Goal: Task Accomplishment & Management: Manage account settings

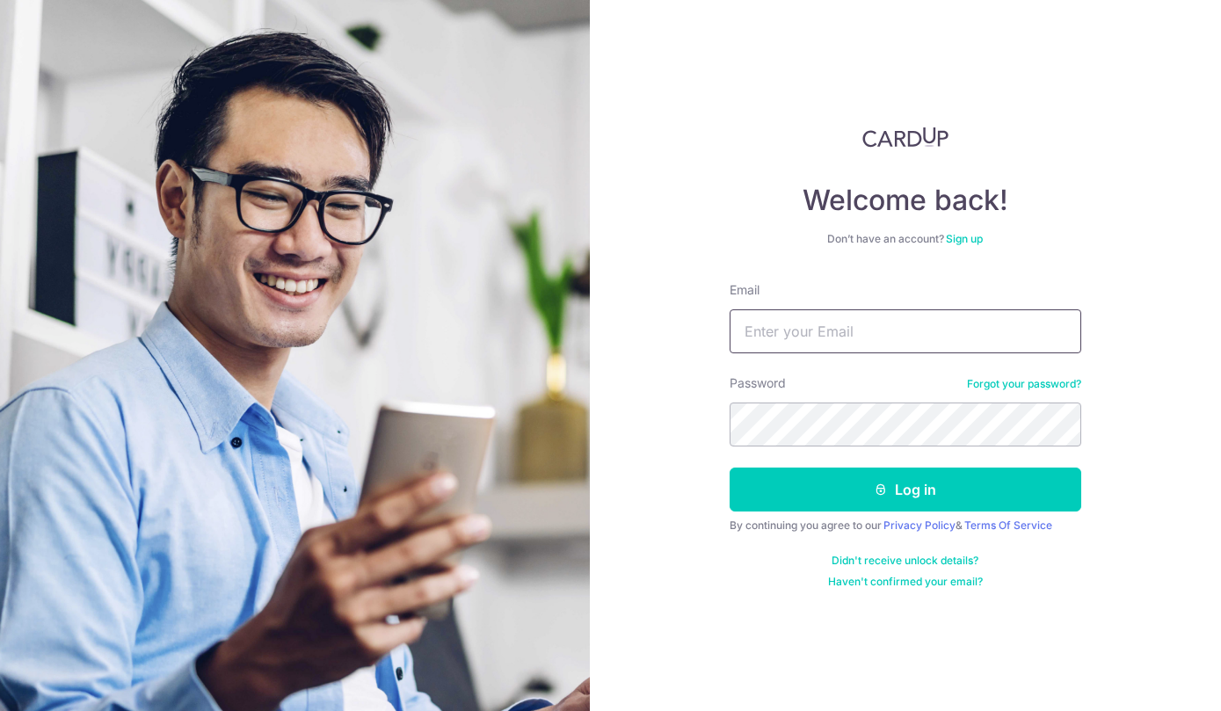
click at [791, 346] on input "Email" at bounding box center [906, 331] width 352 height 44
type input "[EMAIL_ADDRESS][DOMAIN_NAME]"
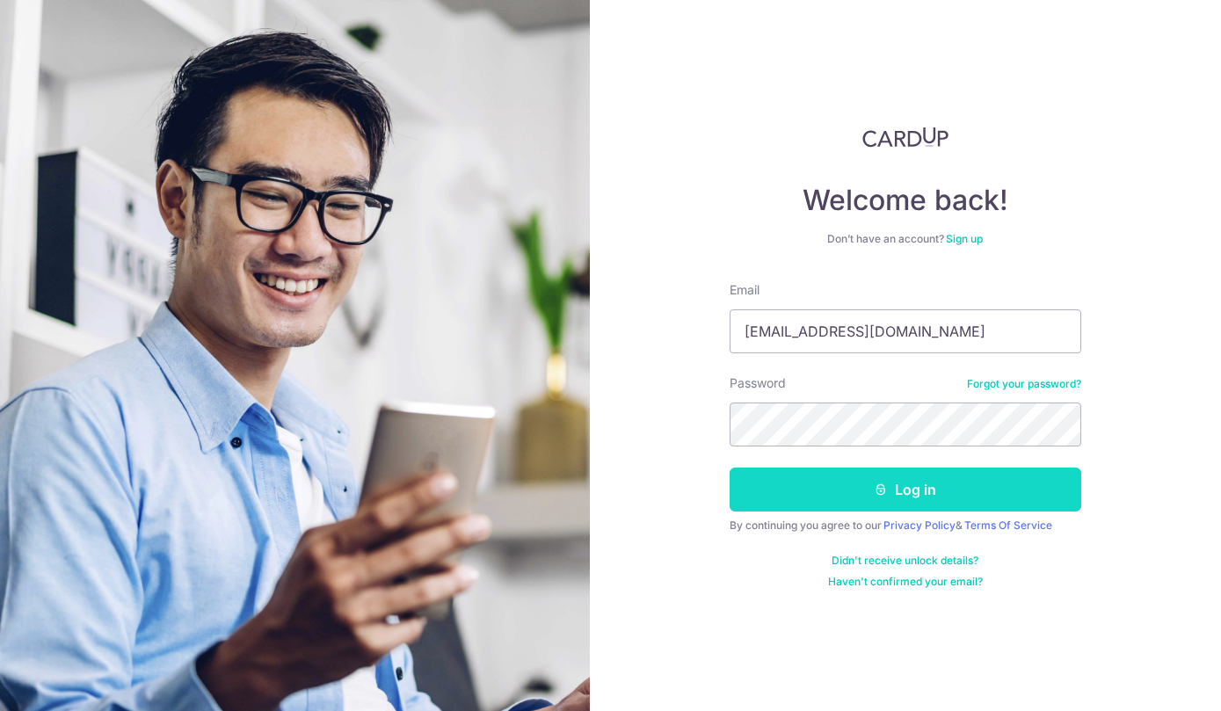
click at [766, 480] on button "Log in" at bounding box center [906, 490] width 352 height 44
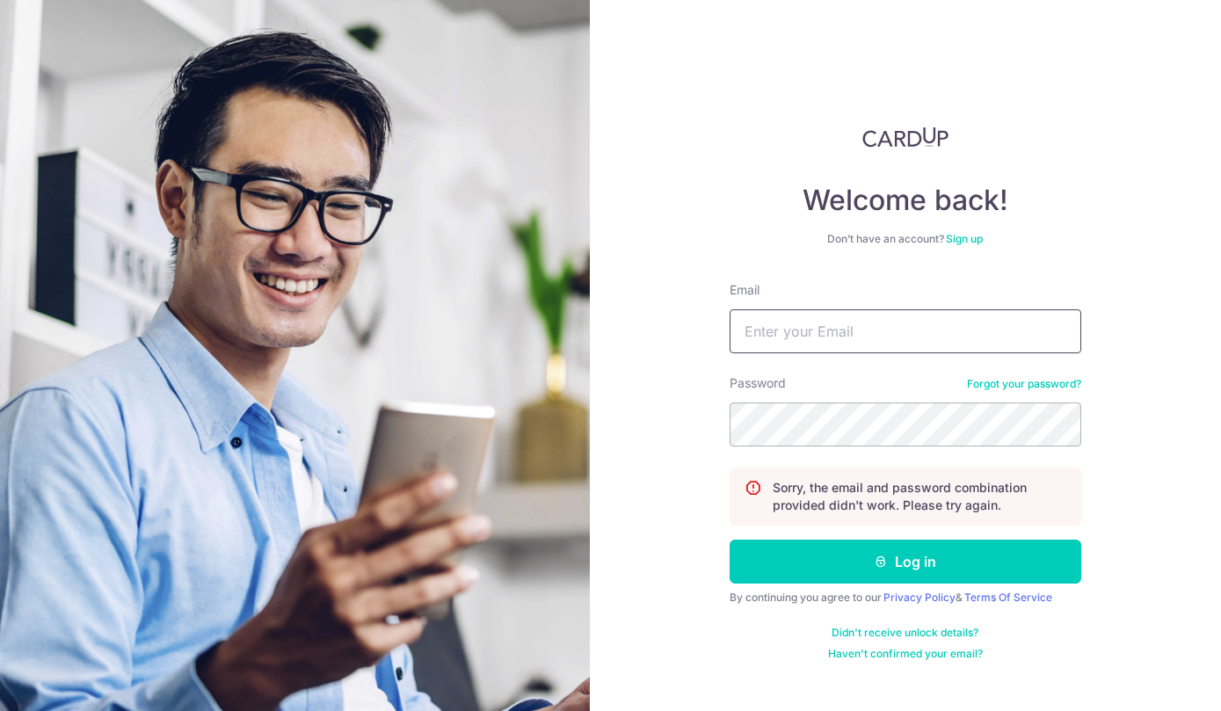
click at [802, 331] on input "Email" at bounding box center [906, 331] width 352 height 44
type input "[EMAIL_ADDRESS][DOMAIN_NAME]"
click at [968, 331] on input "Email" at bounding box center [906, 331] width 352 height 44
type input "L"
type input "[EMAIL_ADDRESS][DOMAIN_NAME]"
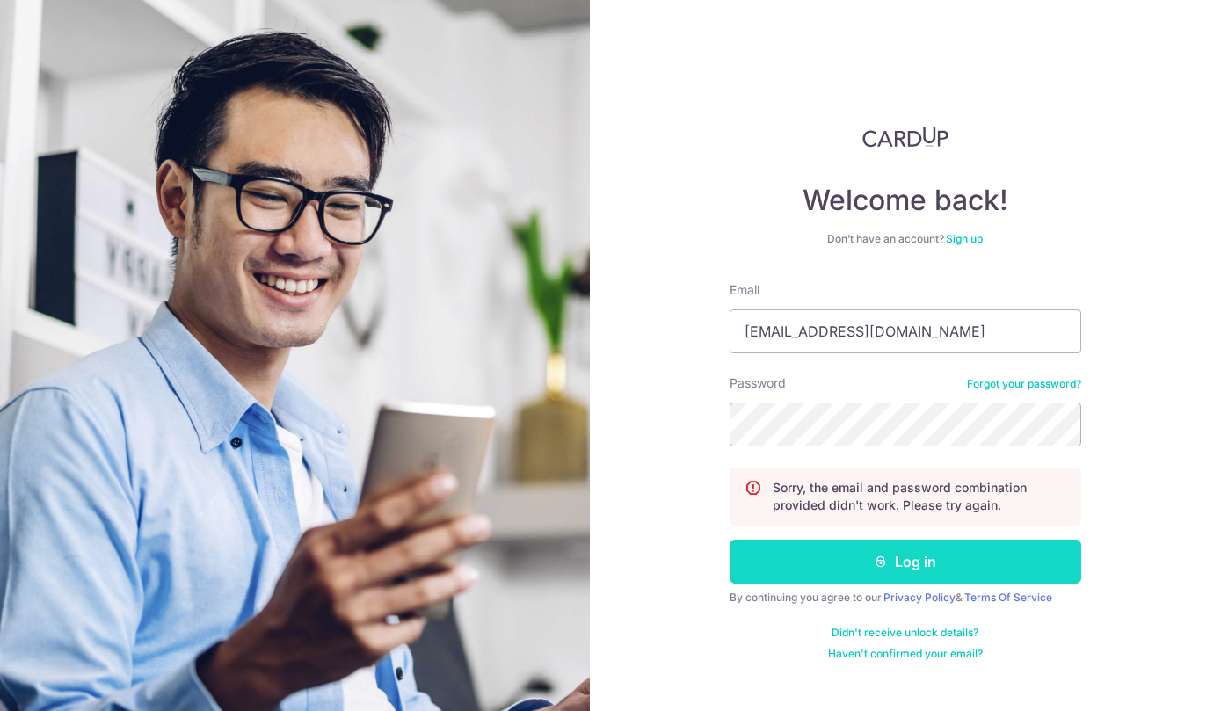
click at [969, 557] on button "Log in" at bounding box center [906, 562] width 352 height 44
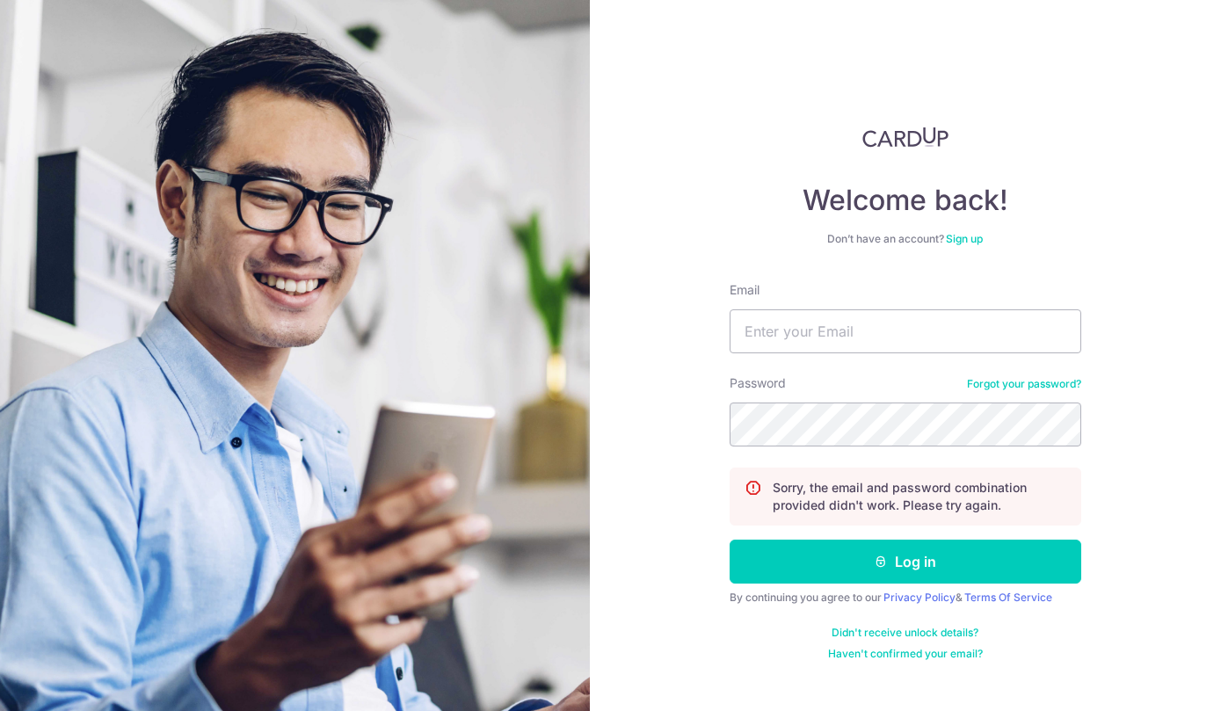
click at [1014, 384] on link "Forgot your password?" at bounding box center [1024, 384] width 114 height 14
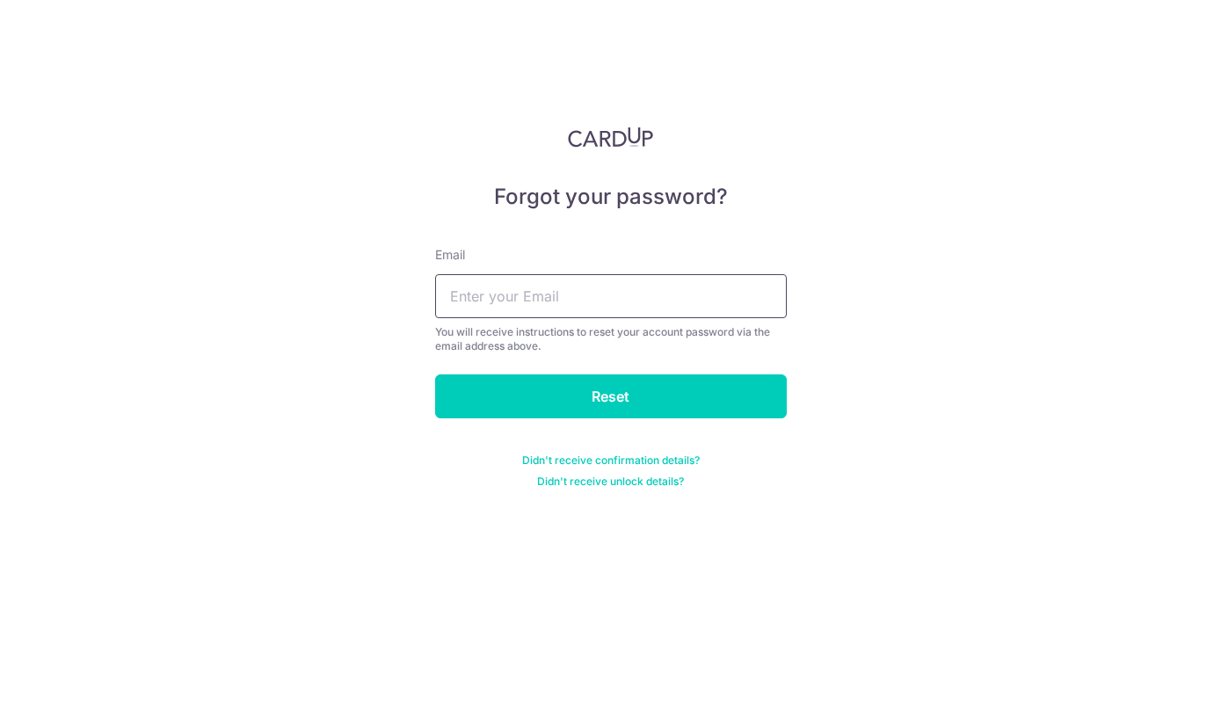
click at [713, 294] on input "text" at bounding box center [611, 296] width 352 height 44
click at [564, 651] on div "Forgot your password? Email You will receive instructions to reset your account…" at bounding box center [610, 355] width 1221 height 711
click at [728, 301] on input "text" at bounding box center [611, 296] width 352 height 44
type input "loojiyong@gmail.com"
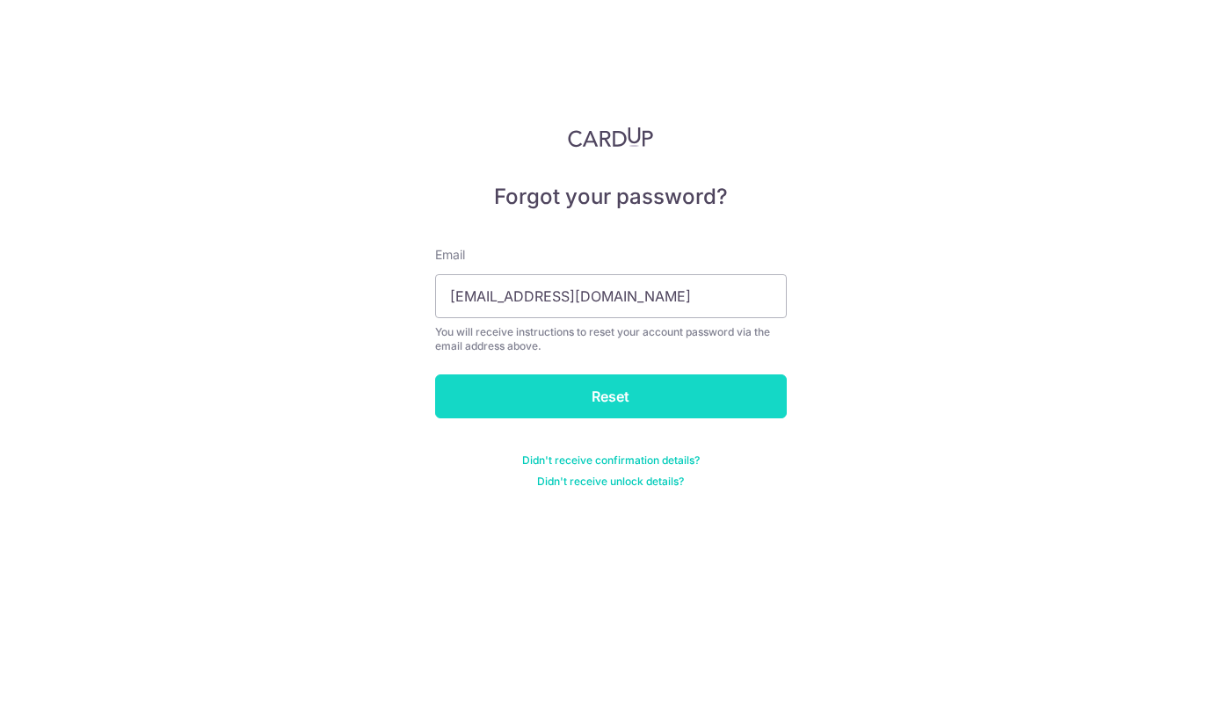
click at [684, 397] on input "Reset" at bounding box center [611, 397] width 352 height 44
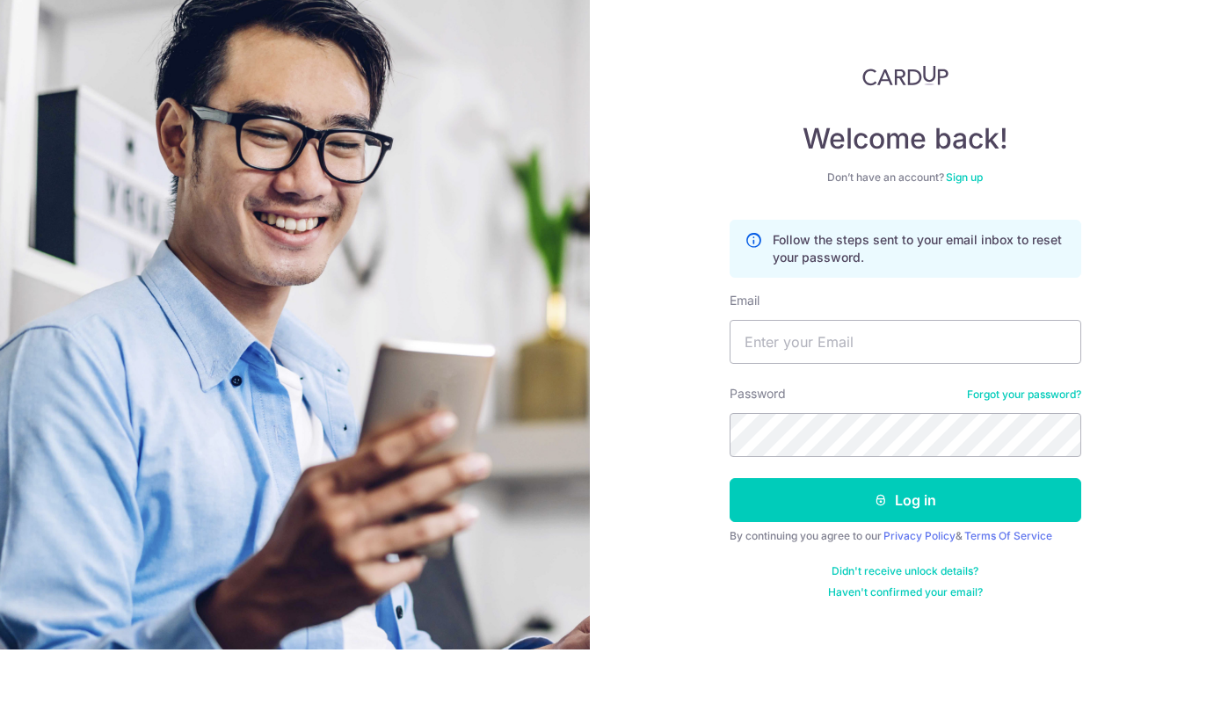
scroll to position [91, 0]
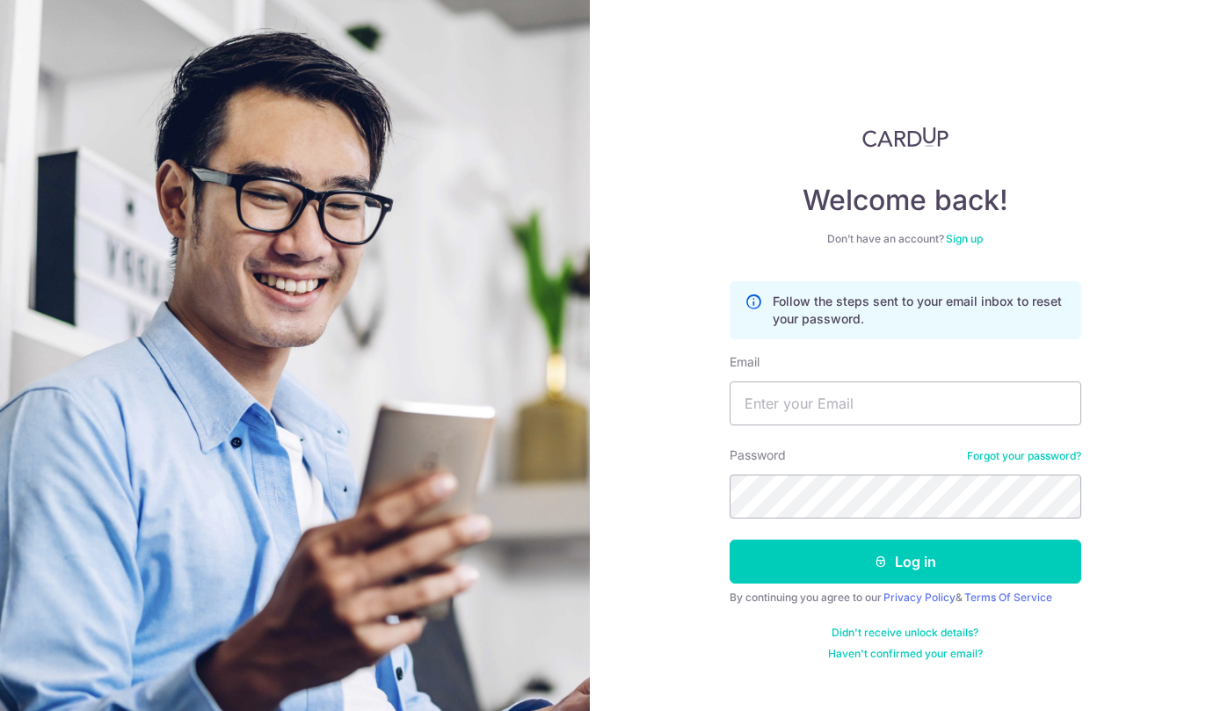
click at [965, 232] on link "Sign up" at bounding box center [964, 238] width 37 height 13
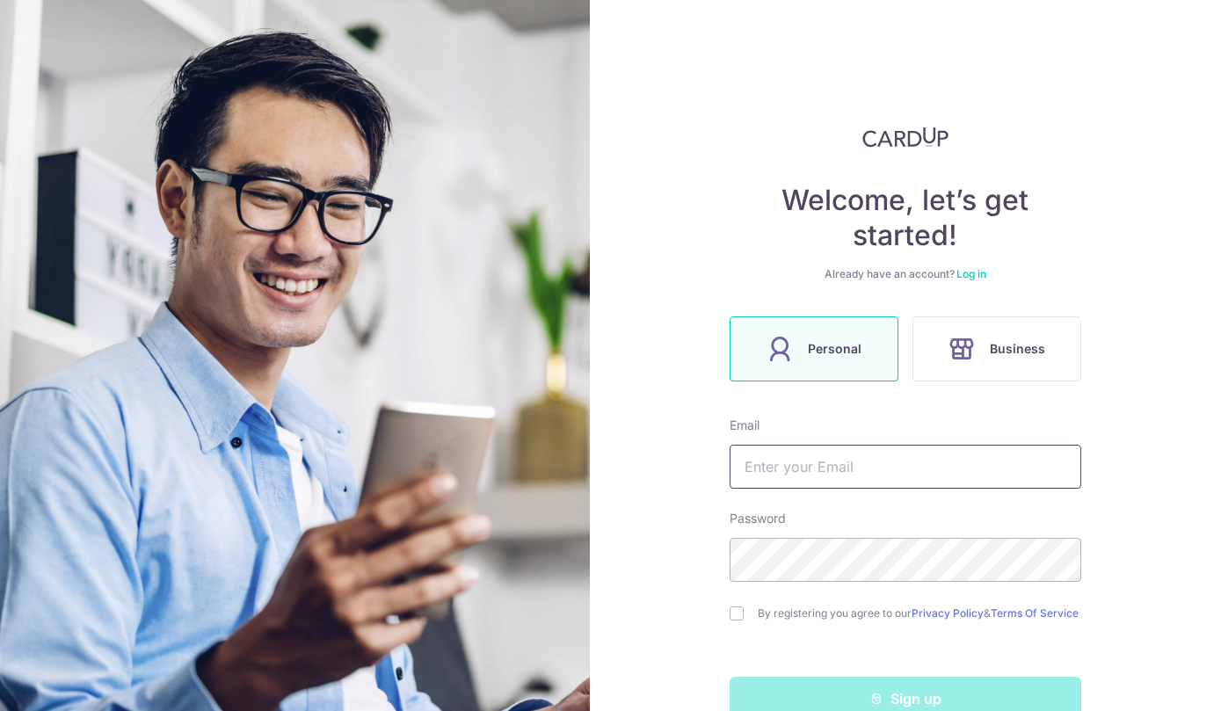
click at [818, 467] on input "text" at bounding box center [906, 467] width 352 height 44
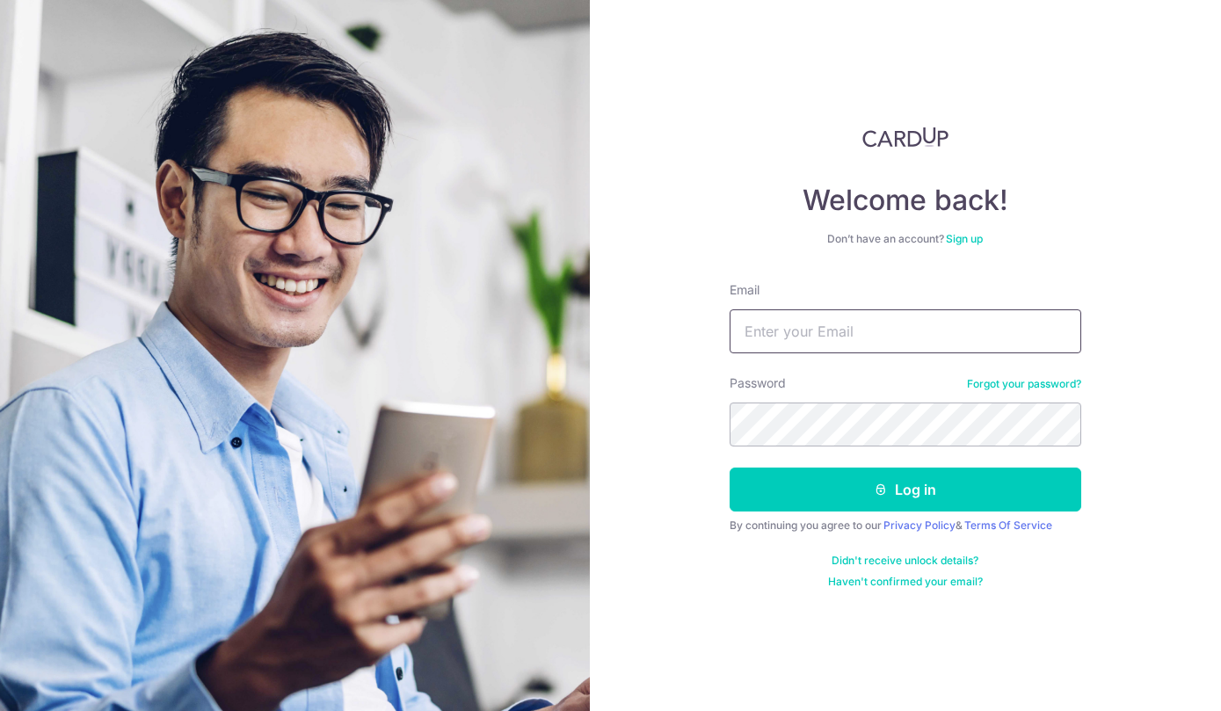
click at [872, 309] on input "Email" at bounding box center [906, 331] width 352 height 44
type input "loojiyong@gmail.com"
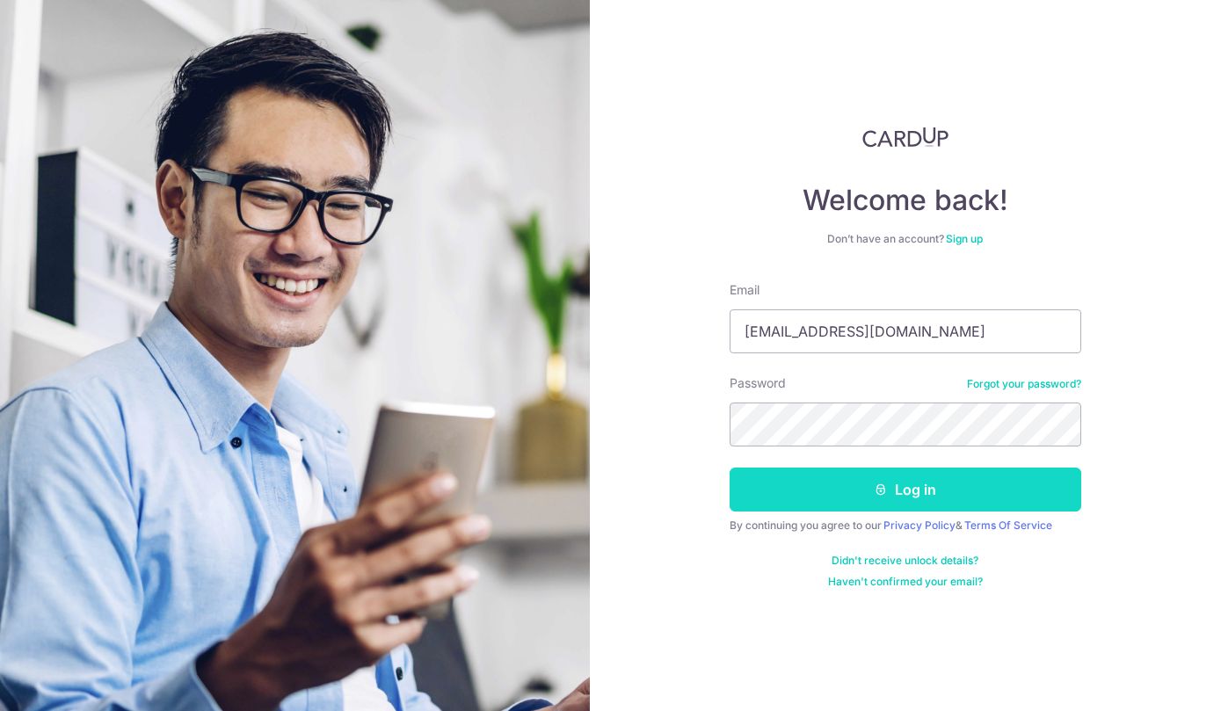
click at [904, 468] on button "Log in" at bounding box center [906, 490] width 352 height 44
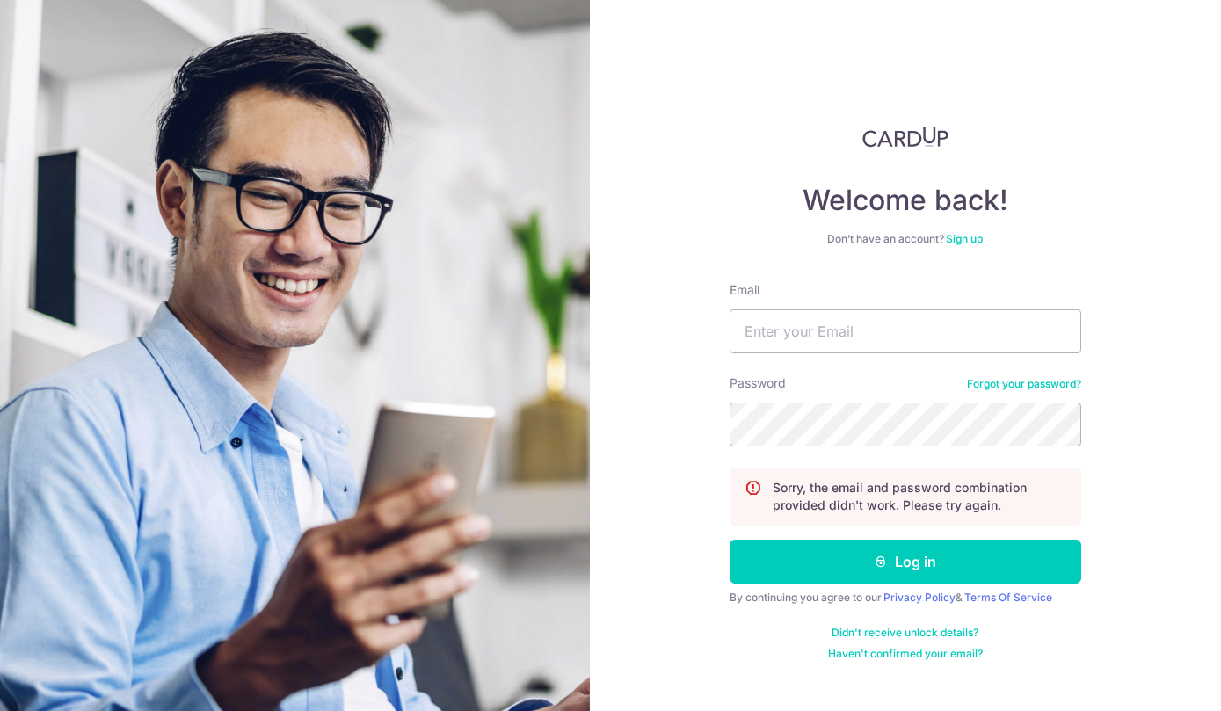
click at [1018, 383] on link "Forgot your password?" at bounding box center [1024, 384] width 114 height 14
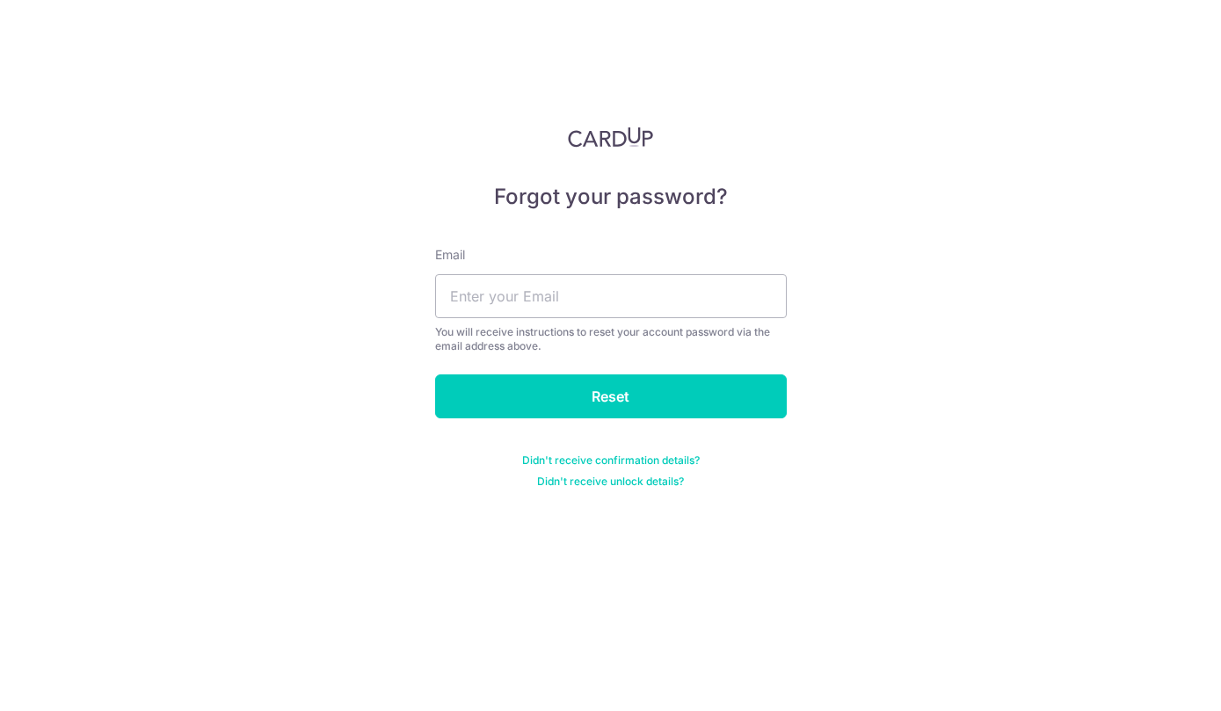
click at [640, 265] on div "Email You will receive instructions to reset your account password via the emai…" at bounding box center [611, 299] width 352 height 107
click at [632, 286] on input "text" at bounding box center [611, 296] width 352 height 44
type input "[EMAIL_ADDRESS][DOMAIN_NAME]"
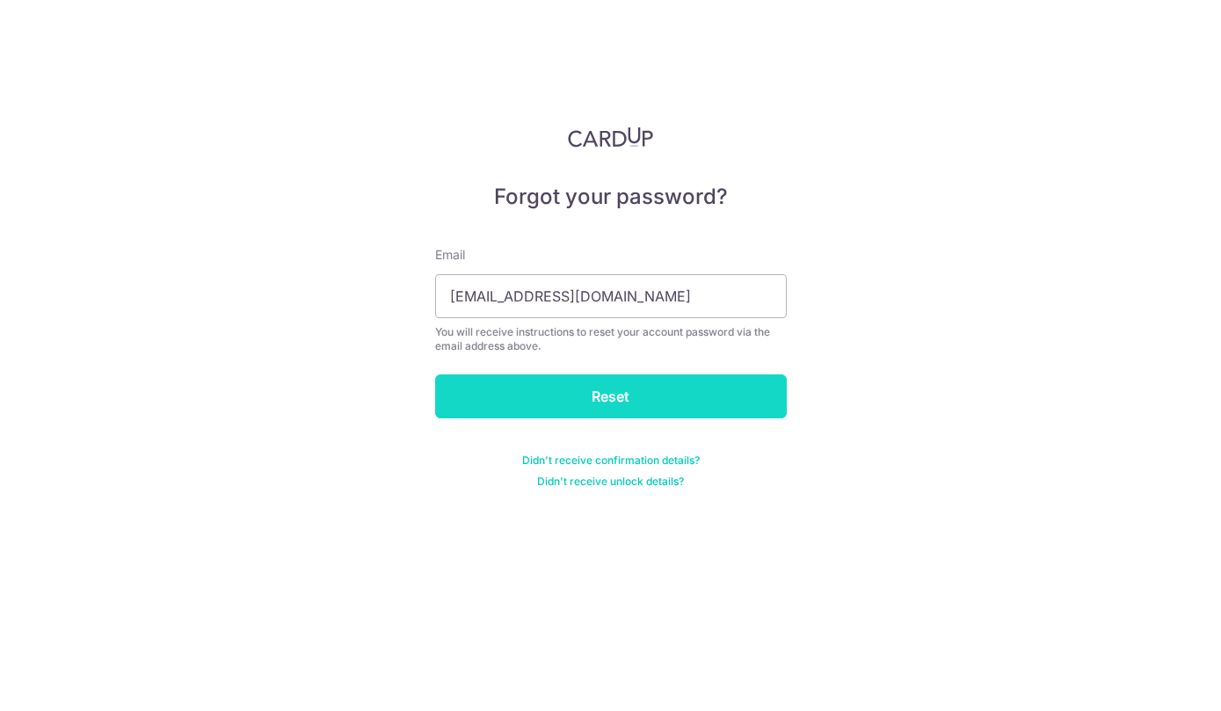
click at [755, 405] on input "Reset" at bounding box center [611, 397] width 352 height 44
